Goal: Information Seeking & Learning: Learn about a topic

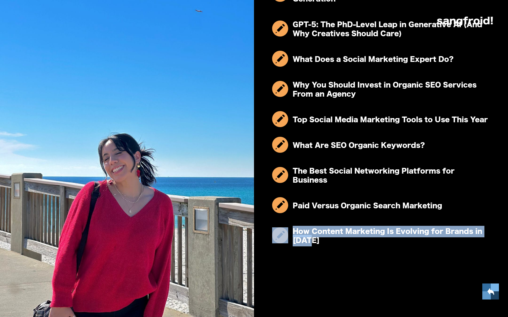
click at [327, 317] on div "Maya Maldonado Content Marketing Intern Maya is a graduate of UT Austin with a …" at bounding box center [254, 8] width 508 height 619
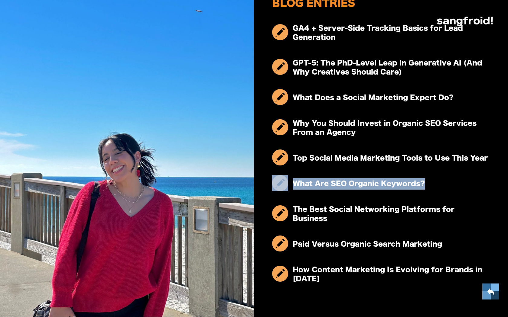
scroll to position [265, 0]
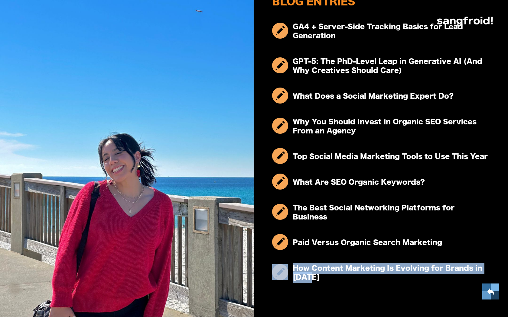
click at [381, 300] on div "Maya Maldonado Content Marketing Intern Maya is a graduate of UT Austin with a …" at bounding box center [381, 56] width 254 height 564
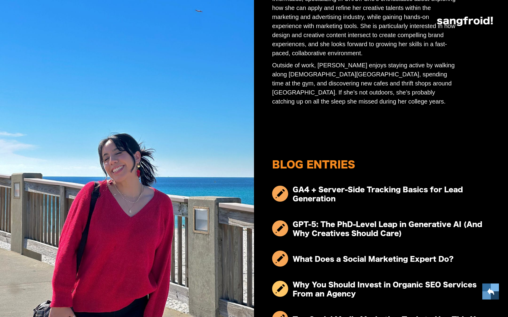
scroll to position [0, 0]
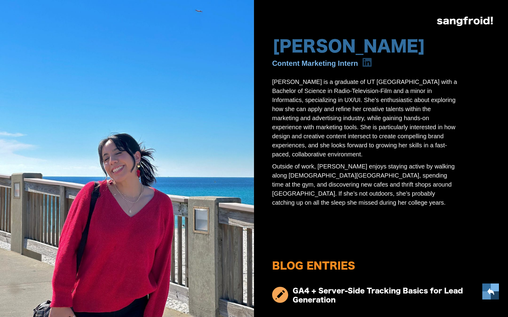
click at [492, 106] on div "Maya Maldonado Content Marketing Intern Maya is a graduate of UT Austin with a …" at bounding box center [381, 320] width 254 height 564
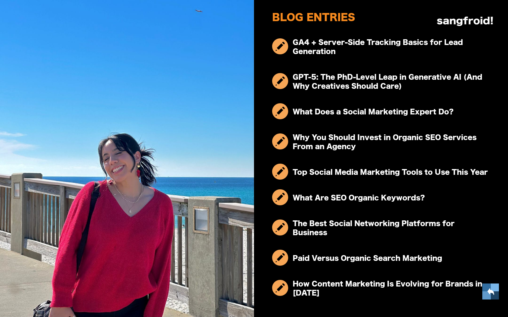
scroll to position [250, 0]
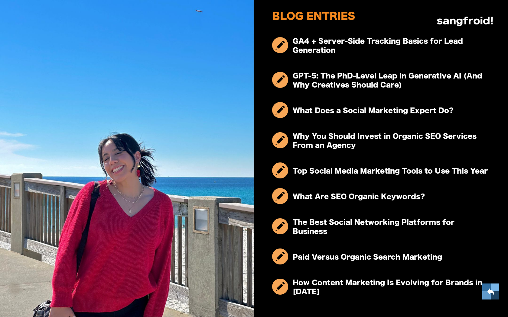
click at [489, 293] on img at bounding box center [490, 291] width 7 height 7
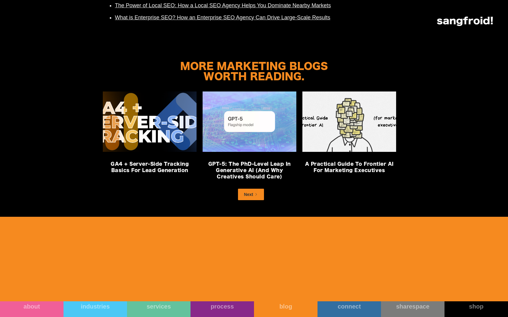
scroll to position [1519, 0]
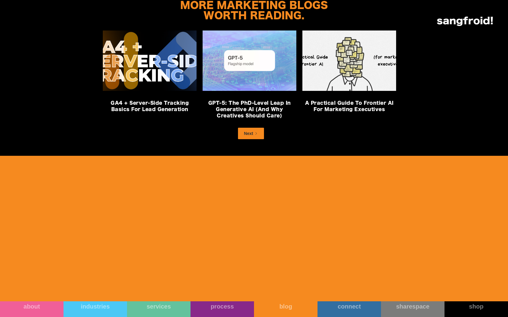
scroll to position [2448, 0]
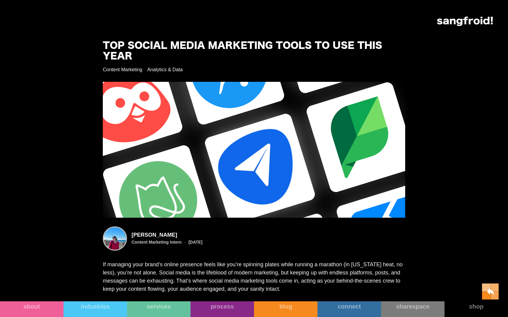
click at [263, 41] on h1 "Top Social Media Marketing Tools to Use This Year" at bounding box center [245, 51] width 284 height 21
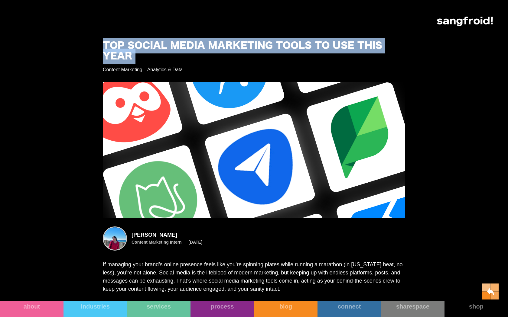
click at [263, 41] on h1 "Top Social Media Marketing Tools to Use This Year" at bounding box center [245, 51] width 284 height 21
copy h1 "Top Social Media Marketing Tools to Use This Year"
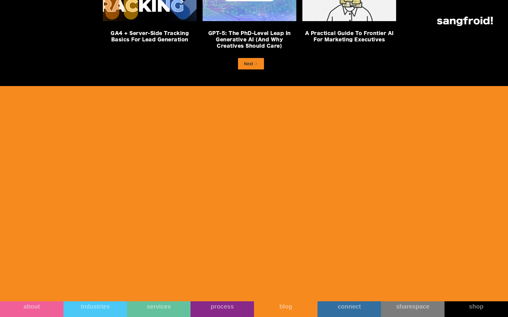
scroll to position [2797, 0]
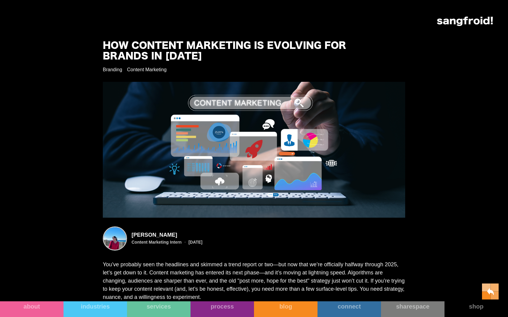
click at [238, 47] on h1 "How Content Marketing Is Evolving for Brands in [DATE]" at bounding box center [245, 51] width 284 height 21
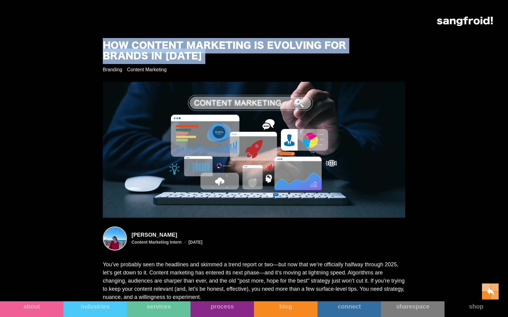
click at [238, 47] on h1 "How Content Marketing Is Evolving for Brands in [DATE]" at bounding box center [245, 51] width 284 height 21
copy h1 "How Content Marketing Is Evolving for Brands in [DATE]"
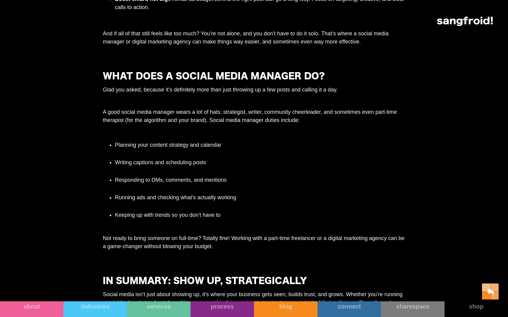
scroll to position [2266, 0]
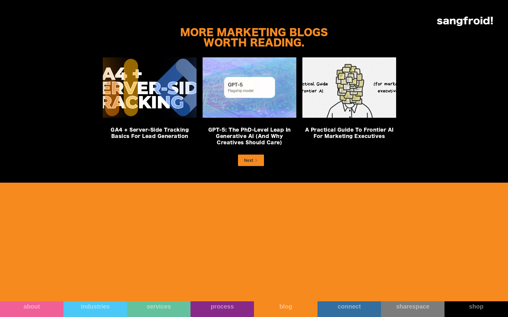
scroll to position [2672, 0]
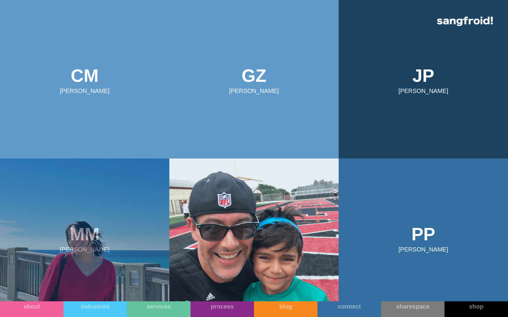
click at [124, 238] on img at bounding box center [84, 238] width 169 height 159
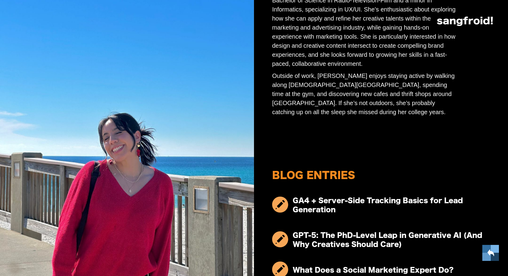
scroll to position [92, 0]
